Goal: Find specific page/section: Find specific page/section

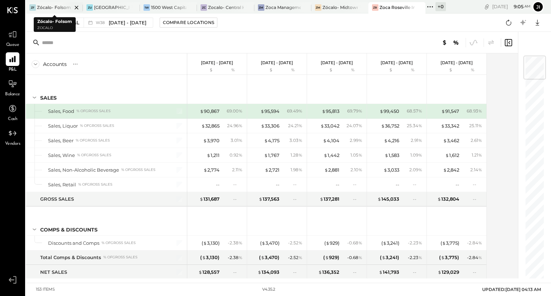
click at [61, 8] on div at bounding box center [70, 7] width 25 height 10
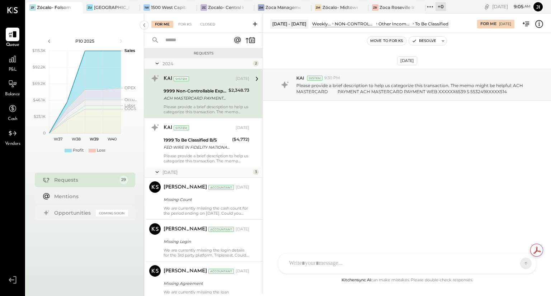
click at [16, 67] on span "P&L" at bounding box center [13, 70] width 8 height 6
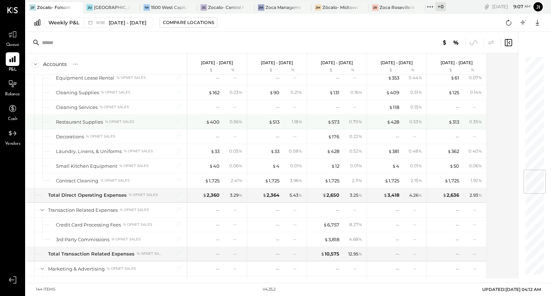
scroll to position [956, 0]
